Goal: Find specific page/section: Find specific page/section

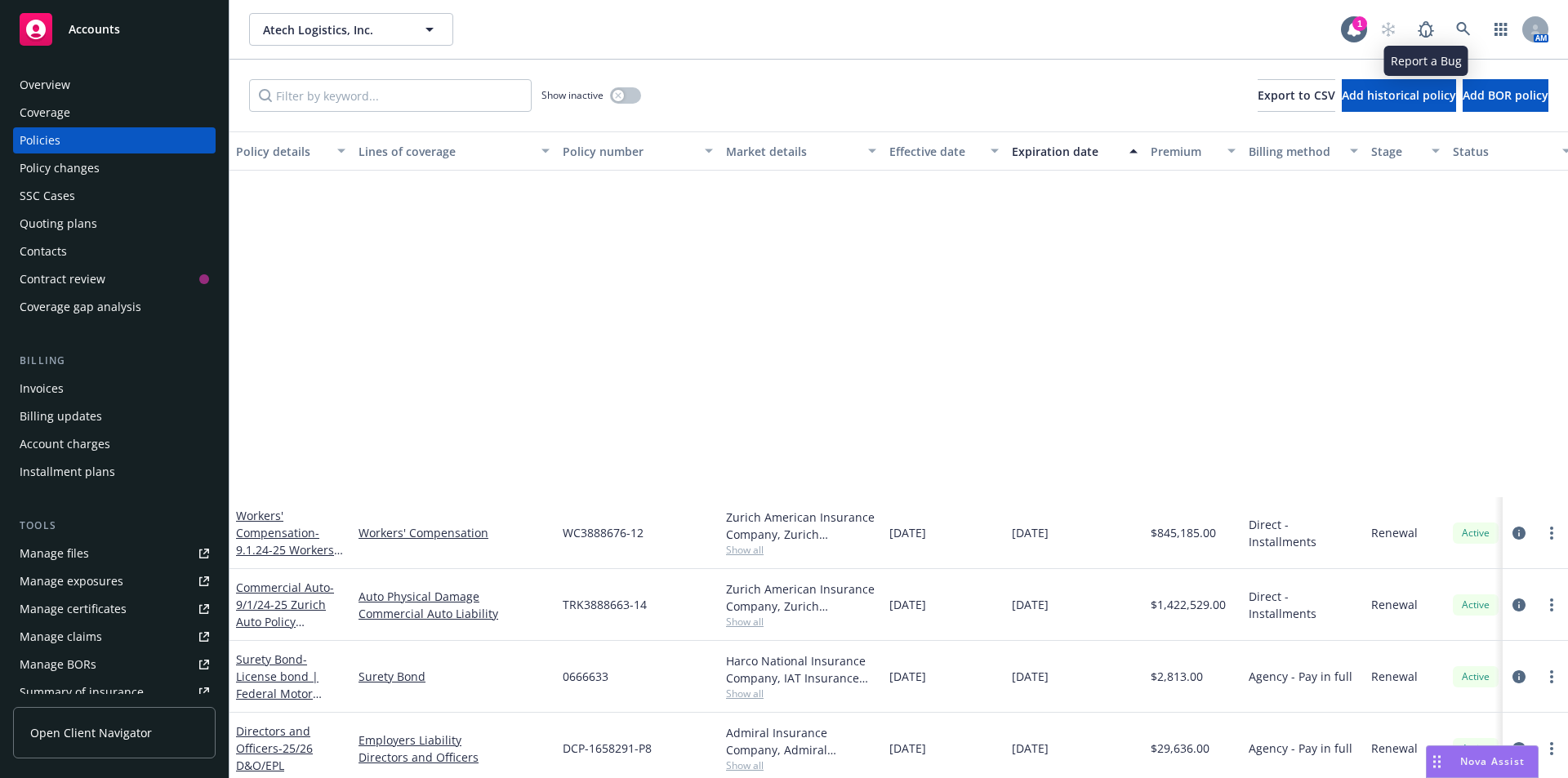
scroll to position [448, 0]
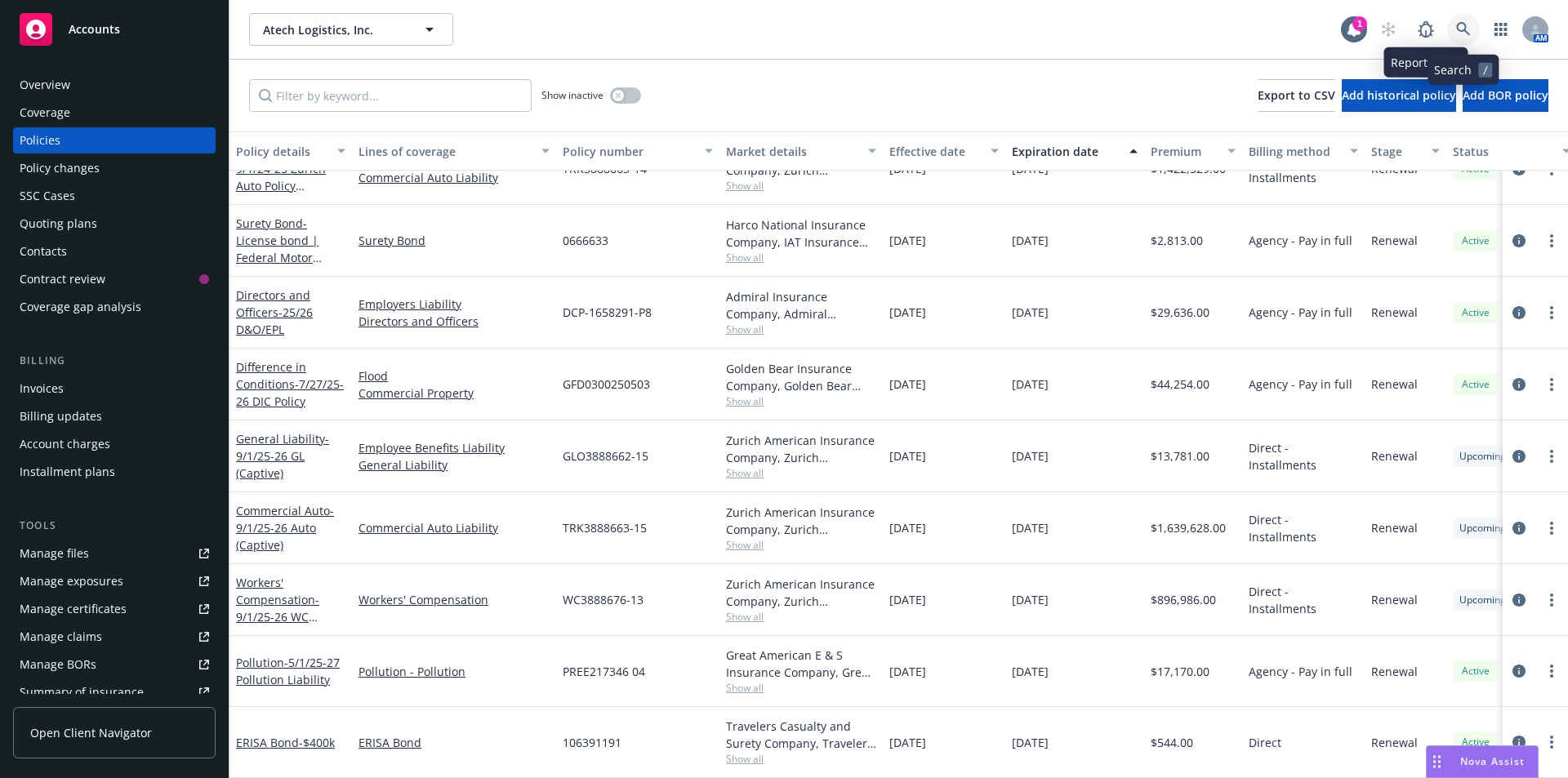
click at [1458, 24] on icon at bounding box center [1463, 29] width 14 height 14
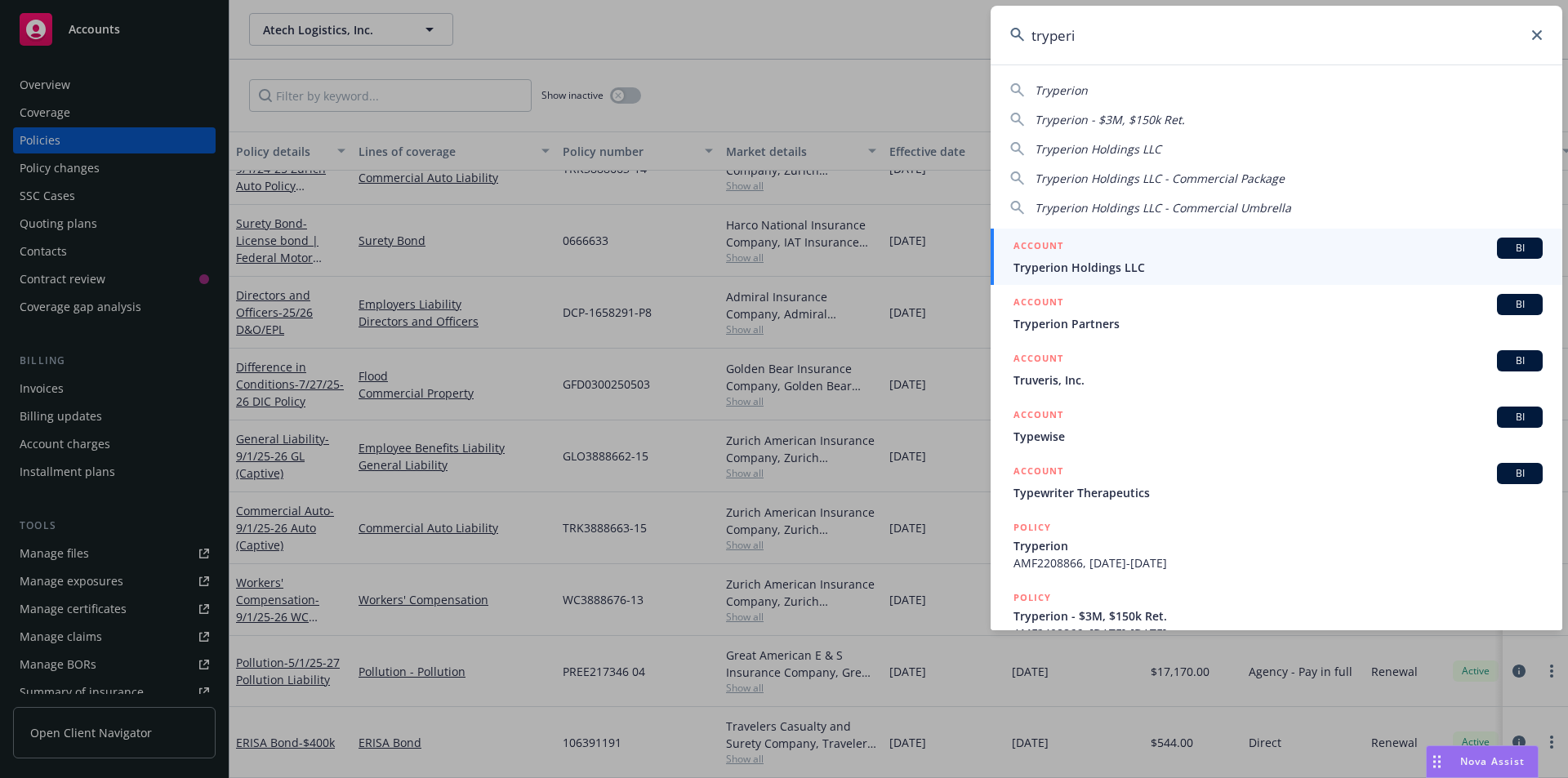
type input "tryperi"
click at [1135, 257] on div "ACCOUNT BI" at bounding box center [1277, 248] width 529 height 21
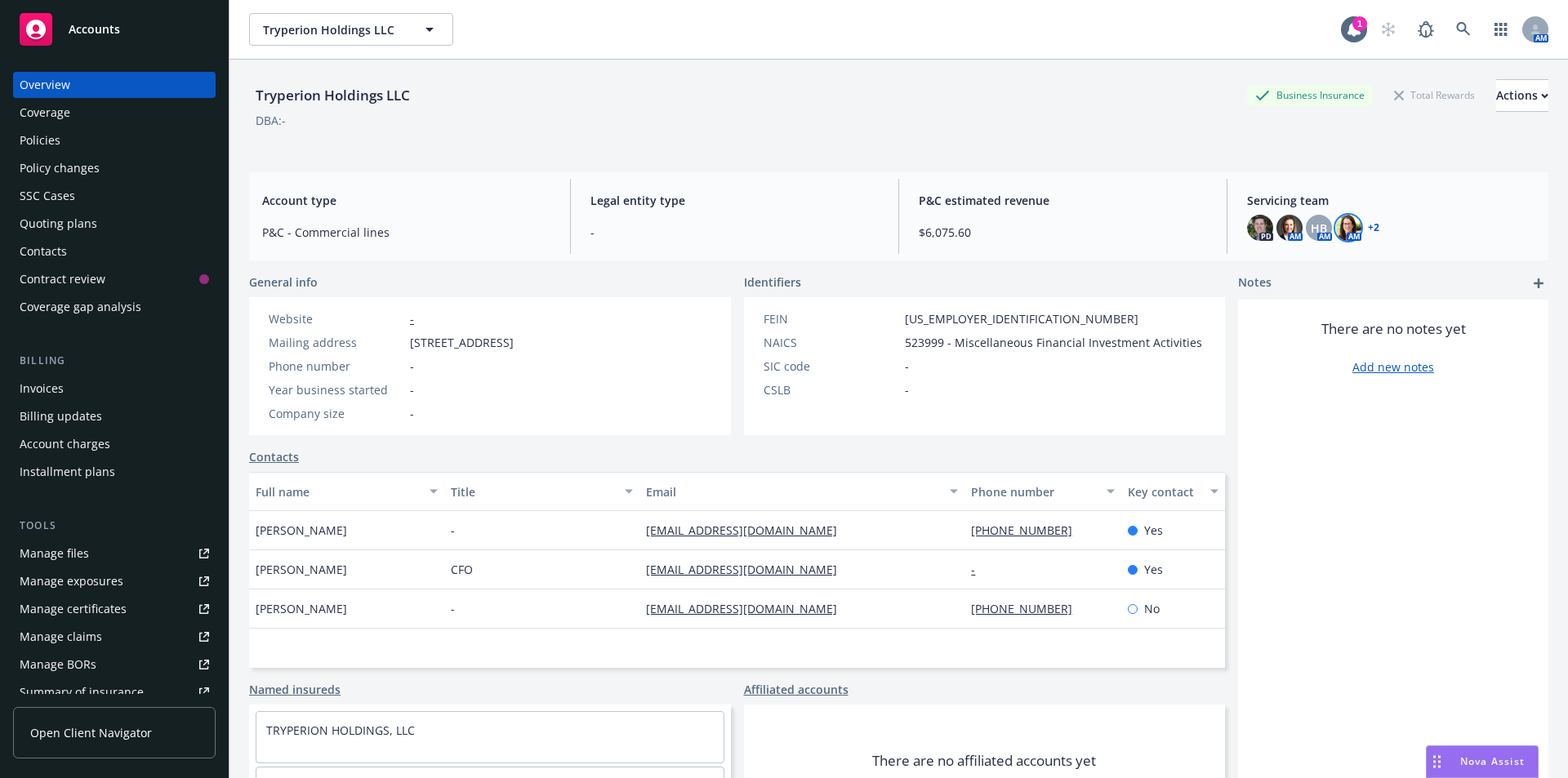
click at [1343, 229] on img at bounding box center [1347, 227] width 26 height 26
click at [1096, 190] on div "P&C estimated revenue $6,075.60" at bounding box center [1063, 216] width 315 height 75
drag, startPoint x: 248, startPoint y: 90, endPoint x: 449, endPoint y: 90, distance: 201.0
click at [449, 90] on div "Tryperion Holdings LLC Business Insurance Total Rewards Actions DBA: - Account …" at bounding box center [899, 448] width 1338 height 778
copy div "Tryperion Holdings LLC"
